Goal: Find specific page/section: Find specific page/section

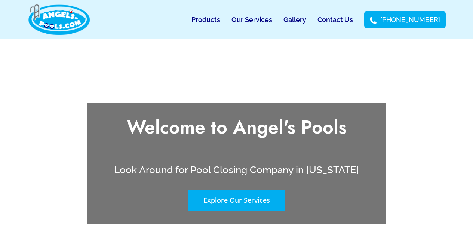
click at [340, 21] on link "Contact Us" at bounding box center [334, 19] width 35 height 17
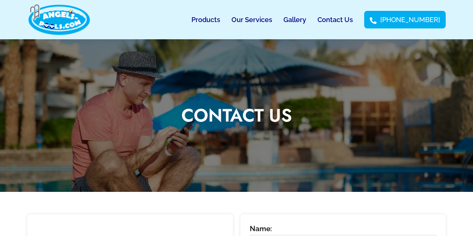
click at [297, 21] on link "Gallery" at bounding box center [294, 19] width 23 height 17
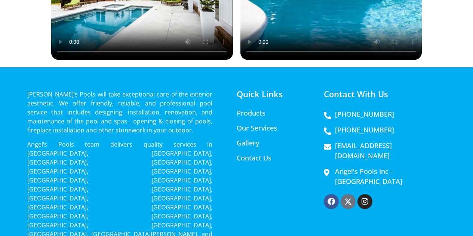
scroll to position [1112, 0]
